Goal: Information Seeking & Learning: Find specific fact

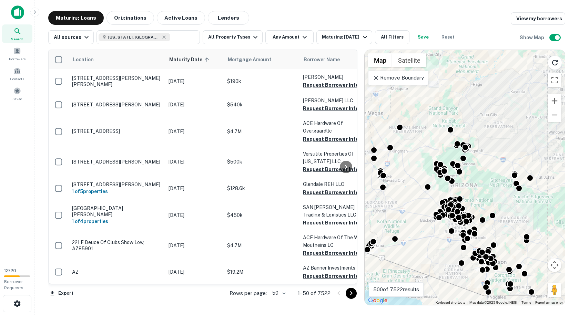
drag, startPoint x: 561, startPoint y: 211, endPoint x: 548, endPoint y: 216, distance: 14.2
click at [548, 216] on div "To activate drag with keyboard, press Alt + Enter. Once in keyboard drag state,…" at bounding box center [464, 177] width 200 height 255
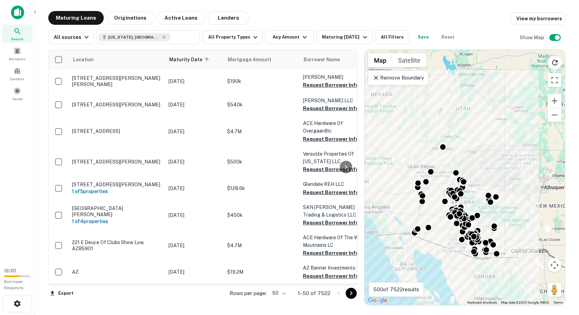
drag, startPoint x: 555, startPoint y: 208, endPoint x: 512, endPoint y: 210, distance: 43.1
click at [512, 210] on div "To activate drag with keyboard, press Alt + Enter. Once in keyboard drag state,…" at bounding box center [464, 177] width 200 height 255
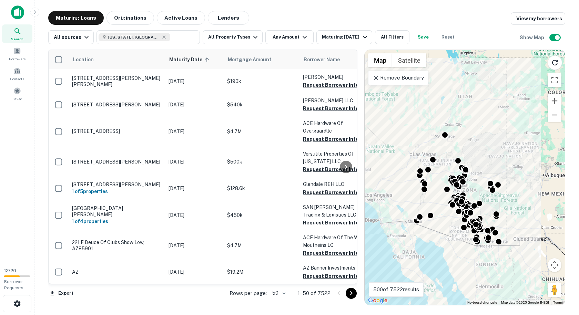
drag, startPoint x: 515, startPoint y: 204, endPoint x: 515, endPoint y: 198, distance: 5.9
click at [515, 198] on div "To activate drag with keyboard, press Alt + Enter. Once in keyboard drag state,…" at bounding box center [464, 177] width 200 height 255
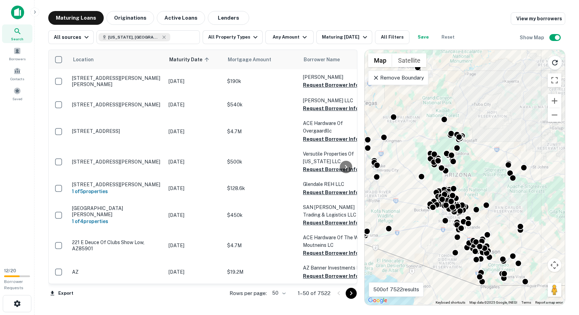
drag, startPoint x: 514, startPoint y: 206, endPoint x: 560, endPoint y: 207, distance: 46.2
click at [560, 207] on div "To activate drag with keyboard, press Alt + Enter. Once in keyboard drag state,…" at bounding box center [464, 177] width 200 height 255
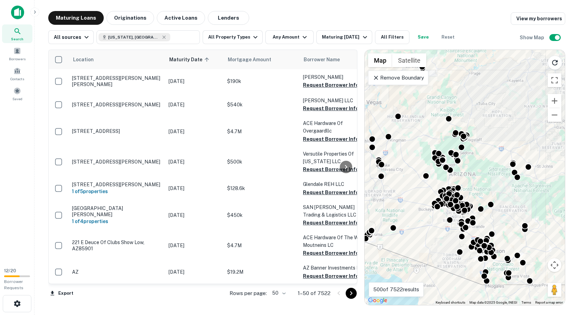
drag, startPoint x: 559, startPoint y: 207, endPoint x: 564, endPoint y: 206, distance: 5.6
click at [564, 206] on div "To activate drag with keyboard, press Alt + Enter. Once in keyboard drag state,…" at bounding box center [464, 177] width 200 height 255
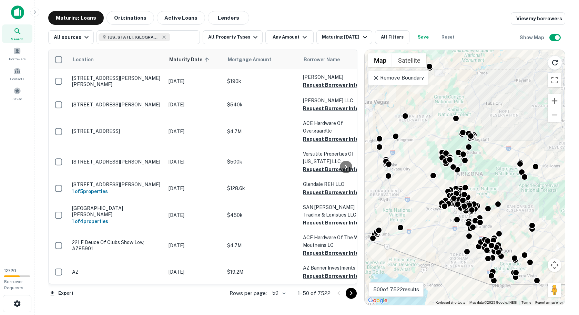
drag, startPoint x: 551, startPoint y: 206, endPoint x: 559, endPoint y: 205, distance: 8.3
click at [559, 205] on div "To activate drag with keyboard, press Alt + Enter. Once in keyboard drag state,…" at bounding box center [464, 177] width 200 height 255
click at [247, 38] on button "All Property Types" at bounding box center [233, 37] width 60 height 14
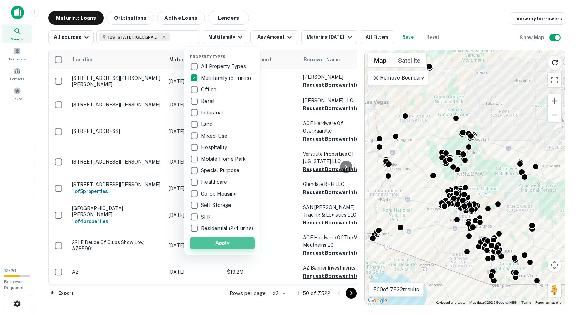
click at [209, 248] on button "Apply" at bounding box center [222, 243] width 65 height 12
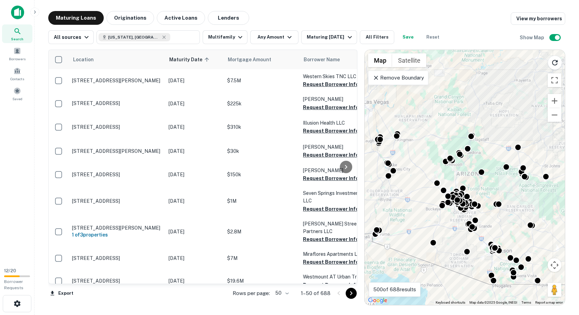
click at [350, 18] on div "Maturing Loans Originations Active Loans Lenders View my borrowers" at bounding box center [306, 18] width 517 height 14
click at [294, 22] on div "Maturing Loans Originations Active Loans Lenders View my borrowers" at bounding box center [306, 18] width 517 height 14
click at [237, 35] on icon "button" at bounding box center [240, 37] width 8 height 8
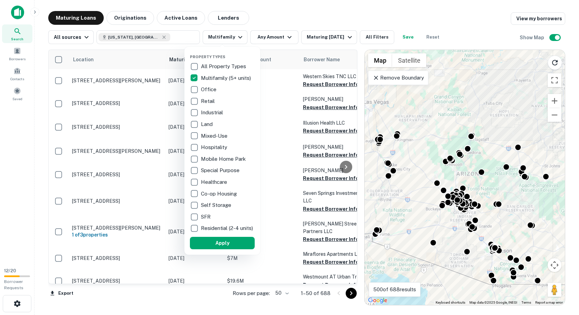
click at [269, 19] on div at bounding box center [289, 157] width 579 height 315
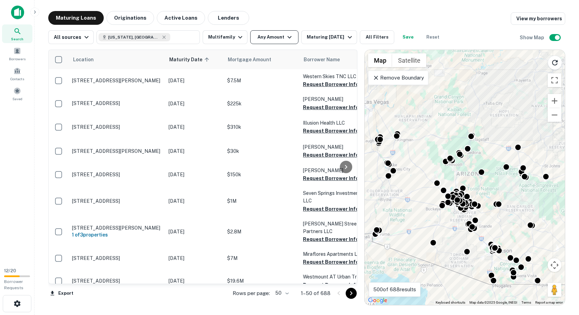
click at [262, 38] on button "Any Amount" at bounding box center [274, 37] width 48 height 14
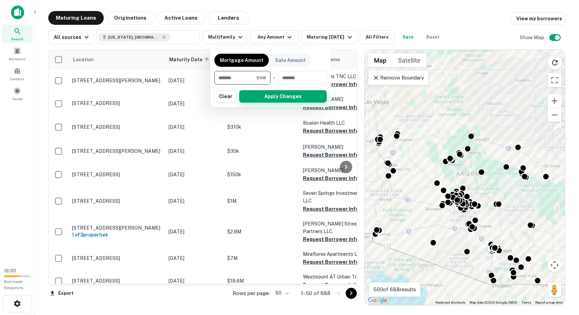
type input "*******"
click at [280, 94] on button "Apply Changes" at bounding box center [282, 96] width 87 height 12
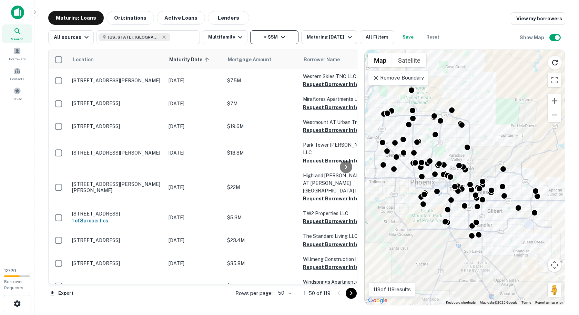
click at [265, 38] on button "> $5M" at bounding box center [274, 37] width 48 height 14
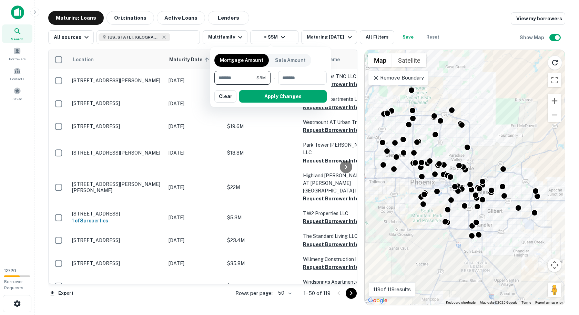
click at [246, 79] on input "*******" at bounding box center [235, 78] width 42 height 14
type input "********"
click at [297, 92] on button "Apply Changes" at bounding box center [282, 96] width 87 height 12
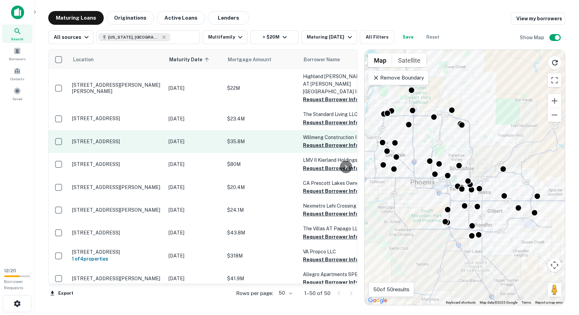
click at [264, 138] on p "$35.8M" at bounding box center [261, 142] width 69 height 8
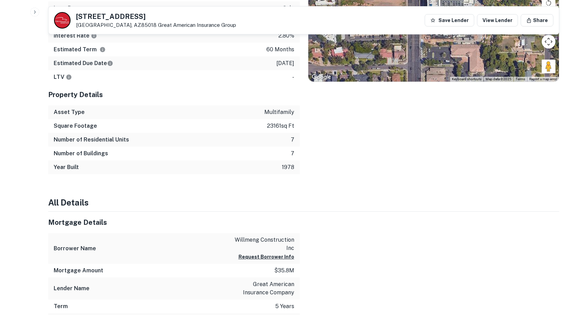
scroll to position [379, 0]
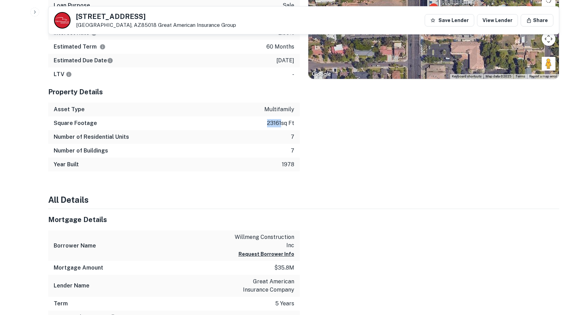
drag, startPoint x: 279, startPoint y: 123, endPoint x: 243, endPoint y: 125, distance: 36.5
click at [243, 125] on div "Square Footage 23161 sq ft" at bounding box center [174, 123] width 252 height 14
click at [339, 143] on div "Location ← Move left → Move right ↑ Move up ↓ Move down + Zoom in - Zoom out Ho…" at bounding box center [430, 52] width 260 height 239
drag, startPoint x: 280, startPoint y: 122, endPoint x: 249, endPoint y: 123, distance: 31.4
click at [249, 123] on div "Square Footage 23161 sq ft" at bounding box center [174, 123] width 252 height 14
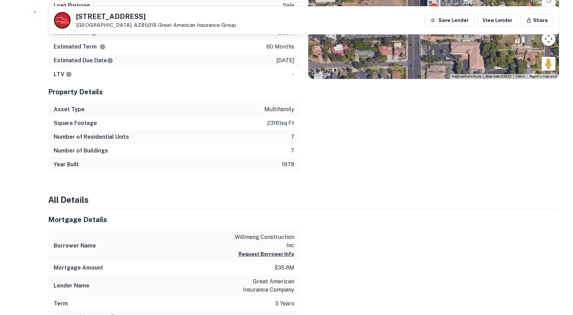
click at [318, 126] on div "Location ← Move left → Move right ↑ Move up ↓ Move down + Zoom in - Zoom out Ho…" at bounding box center [430, 52] width 260 height 239
drag, startPoint x: 279, startPoint y: 125, endPoint x: 242, endPoint y: 119, distance: 37.0
click at [242, 119] on div "Square Footage 23161 sq ft" at bounding box center [174, 123] width 252 height 14
click at [339, 133] on div "Location ← Move left → Move right ↑ Move up ↓ Move down + Zoom in - Zoom out Ho…" at bounding box center [430, 52] width 260 height 239
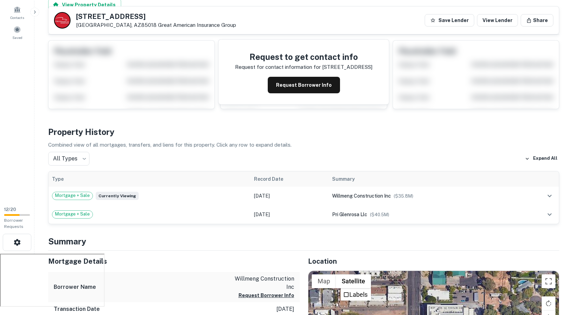
scroll to position [0, 0]
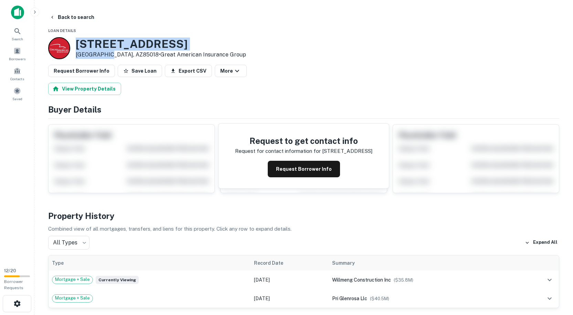
drag, startPoint x: 106, startPoint y: 53, endPoint x: 76, endPoint y: 39, distance: 32.8
click at [76, 39] on div "[STREET_ADDRESS] • Great American Insurance Group" at bounding box center [161, 48] width 170 height 21
copy div "[STREET_ADDRESS]"
click at [316, 175] on button "Request Borrower Info" at bounding box center [304, 169] width 72 height 17
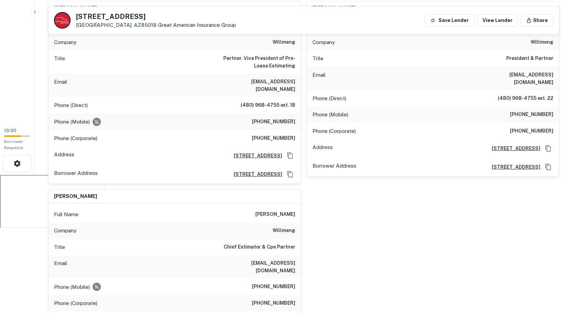
scroll to position [103, 0]
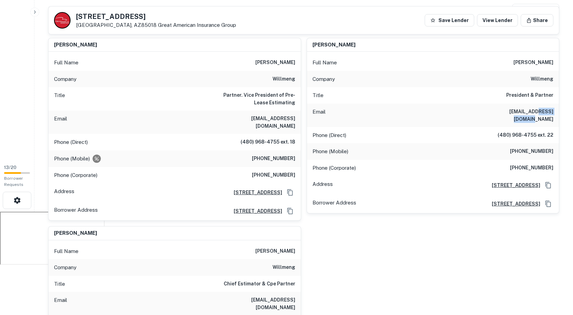
drag, startPoint x: 555, startPoint y: 111, endPoint x: 523, endPoint y: 113, distance: 32.4
click at [523, 113] on div "Email [EMAIL_ADDRESS][DOMAIN_NAME]" at bounding box center [433, 115] width 252 height 23
copy h6 "[DOMAIN_NAME]"
click at [553, 112] on h6 "[EMAIL_ADDRESS][DOMAIN_NAME]" at bounding box center [512, 115] width 83 height 15
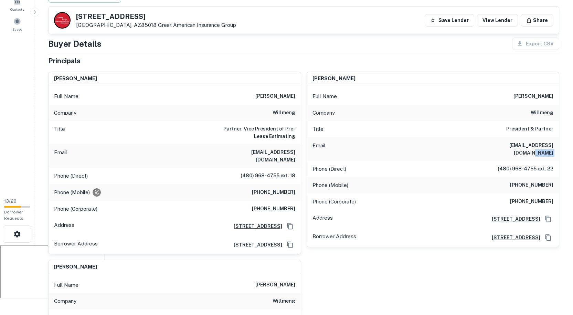
scroll to position [69, 0]
drag, startPoint x: 297, startPoint y: 135, endPoint x: 210, endPoint y: 127, distance: 87.2
click at [210, 127] on div "Title Partner. Vice President of Pre-Lease Estimating" at bounding box center [175, 133] width 252 height 23
click at [284, 173] on h6 "(480) 968-4755 ext. 18" at bounding box center [268, 177] width 55 height 8
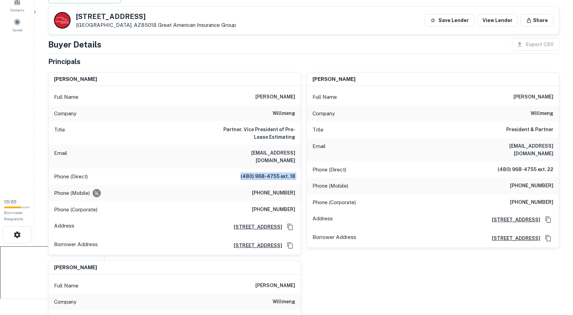
click at [284, 173] on h6 "(480) 968-4755 ext. 18" at bounding box center [268, 177] width 55 height 8
click at [290, 173] on h6 "(480) 968-4755 ext. 18" at bounding box center [268, 177] width 55 height 8
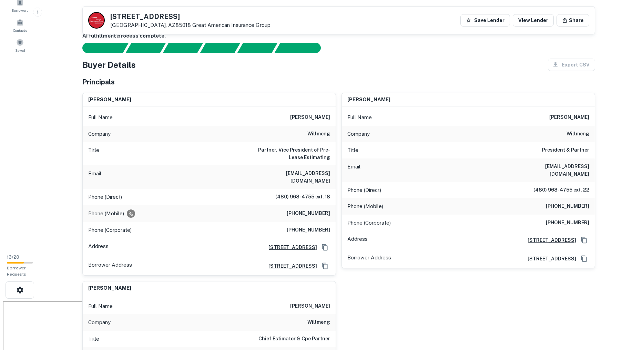
scroll to position [0, 0]
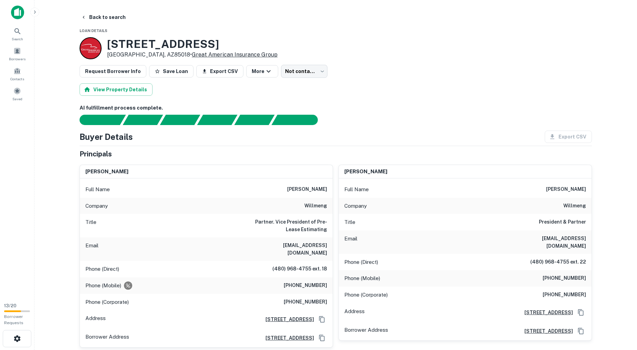
click at [109, 18] on button "Back to search" at bounding box center [103, 17] width 50 height 12
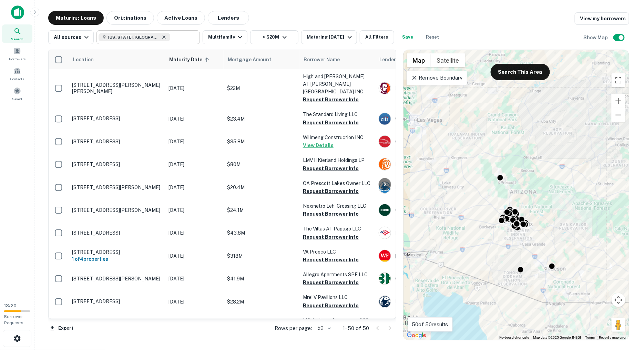
click at [161, 39] on icon at bounding box center [164, 37] width 6 height 6
type input "**********"
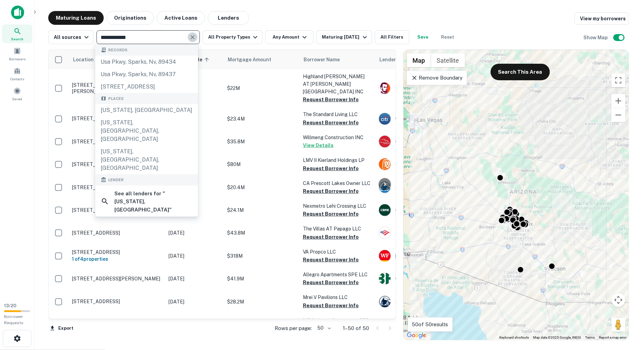
click at [189, 38] on icon "Clear" at bounding box center [192, 37] width 7 height 7
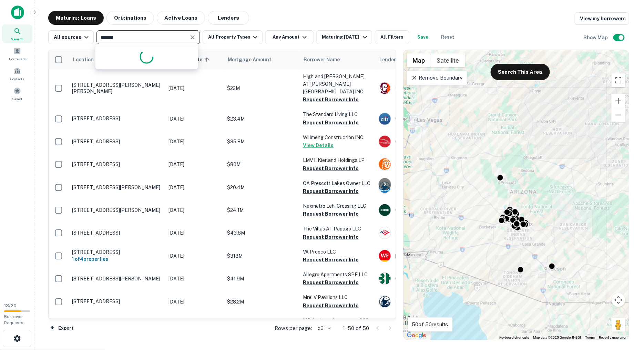
type input "*******"
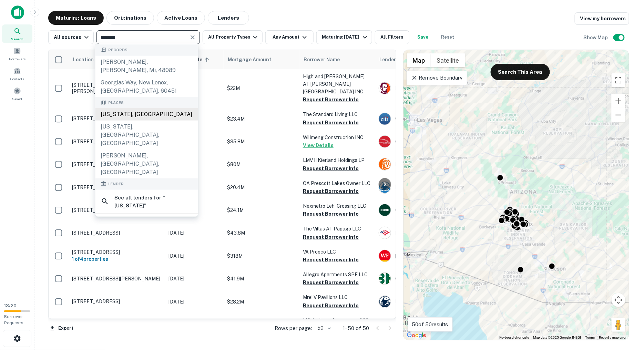
click at [148, 108] on div "[US_STATE], [GEOGRAPHIC_DATA]" at bounding box center [146, 114] width 103 height 12
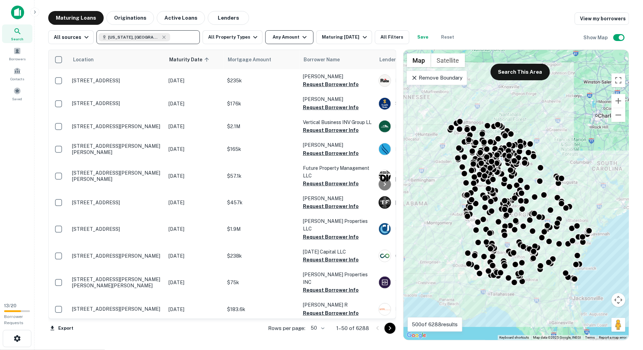
click at [273, 35] on button "Any Amount" at bounding box center [289, 37] width 48 height 14
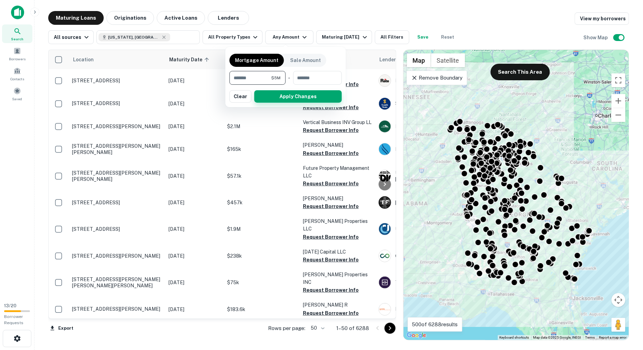
type input "*******"
click at [314, 94] on button "Apply Changes" at bounding box center [297, 96] width 87 height 12
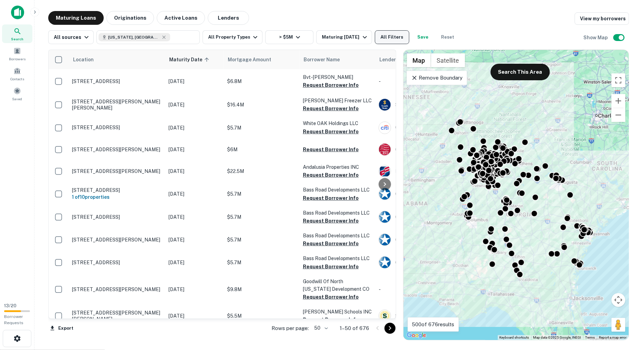
click at [390, 36] on button "All Filters" at bounding box center [392, 37] width 34 height 14
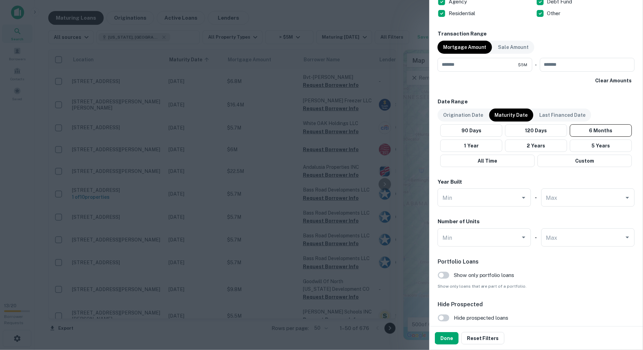
scroll to position [344, 0]
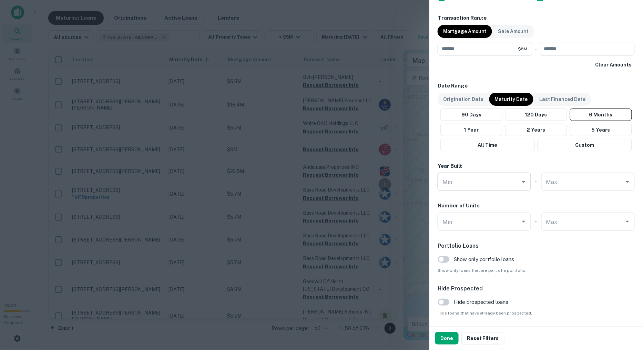
click at [509, 186] on input "Min" at bounding box center [479, 182] width 77 height 12
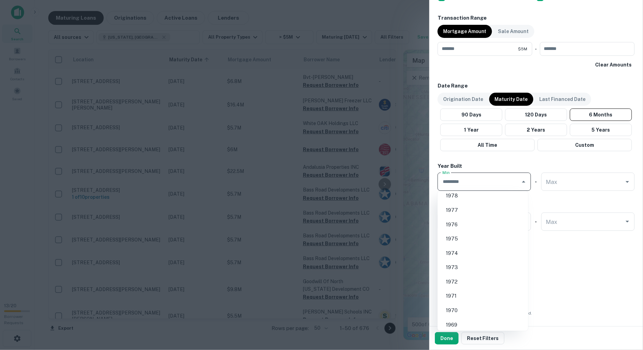
scroll to position [612, 0]
click at [490, 230] on li "1980" at bounding box center [482, 231] width 85 height 12
type input "****"
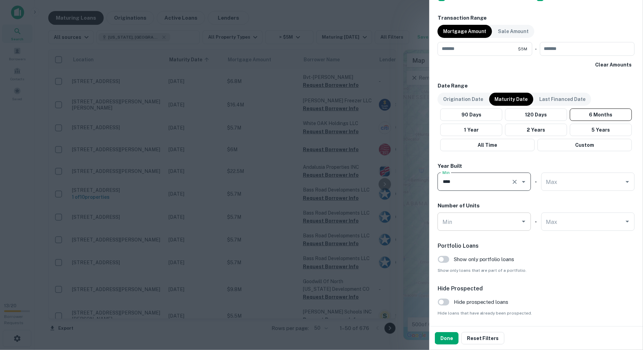
click at [500, 226] on input "Min" at bounding box center [479, 222] width 77 height 12
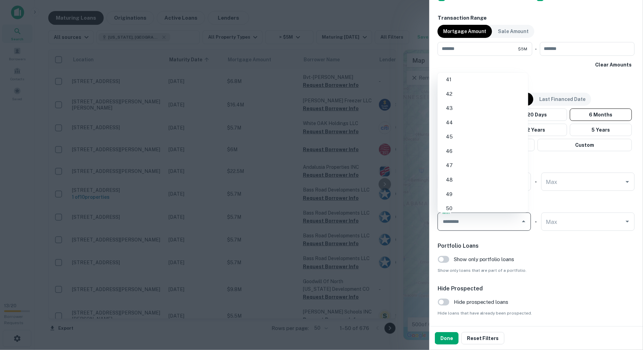
scroll to position [650, 0]
click at [479, 128] on li "50" at bounding box center [482, 132] width 85 height 12
type input "**"
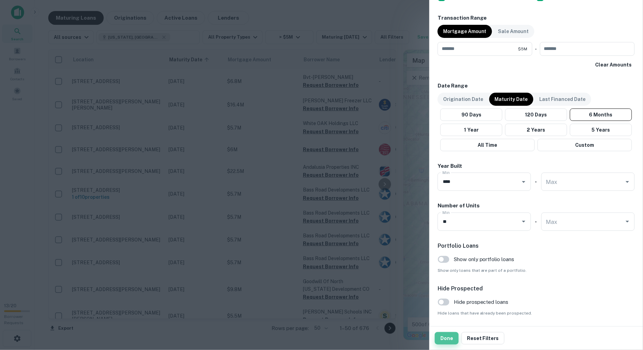
click at [445, 315] on button "Done" at bounding box center [447, 338] width 24 height 12
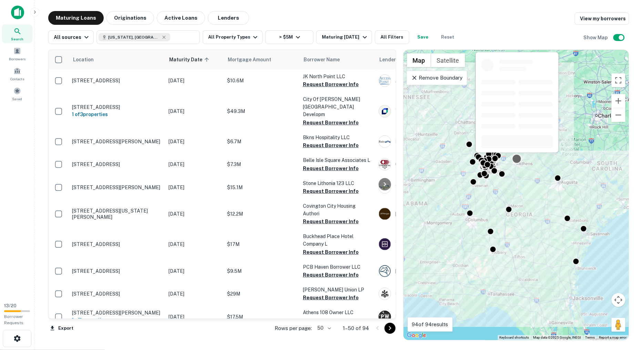
click at [516, 156] on div at bounding box center [517, 104] width 85 height 106
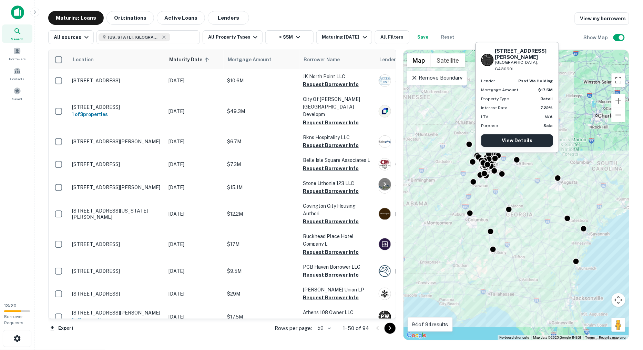
click at [529, 138] on link "View Details" at bounding box center [517, 140] width 72 height 12
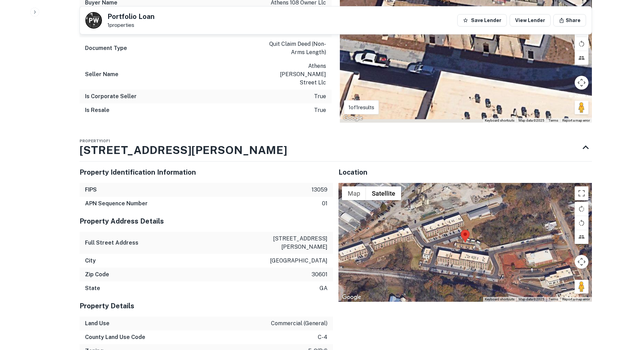
scroll to position [505, 0]
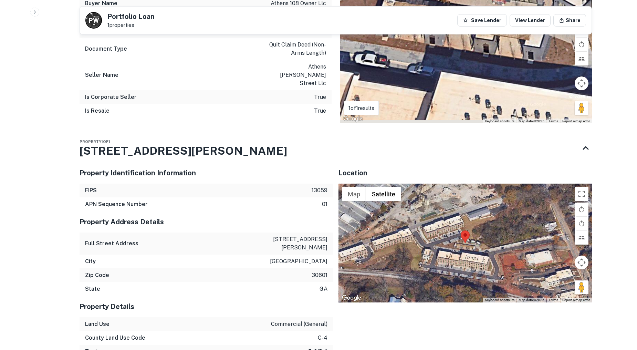
click at [304, 235] on p "[STREET_ADDRESS][PERSON_NAME]" at bounding box center [297, 243] width 62 height 17
copy p "[STREET_ADDRESS][PERSON_NAME]"
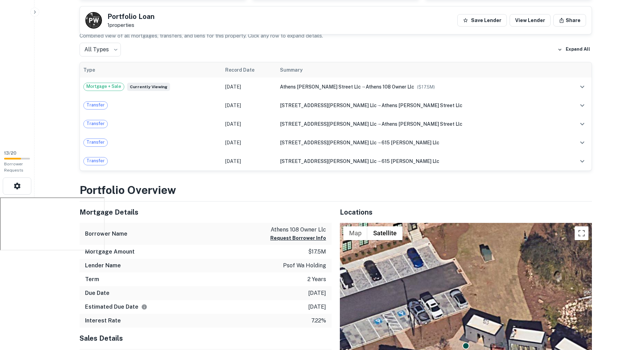
scroll to position [153, 0]
